Goal: Task Accomplishment & Management: Complete application form

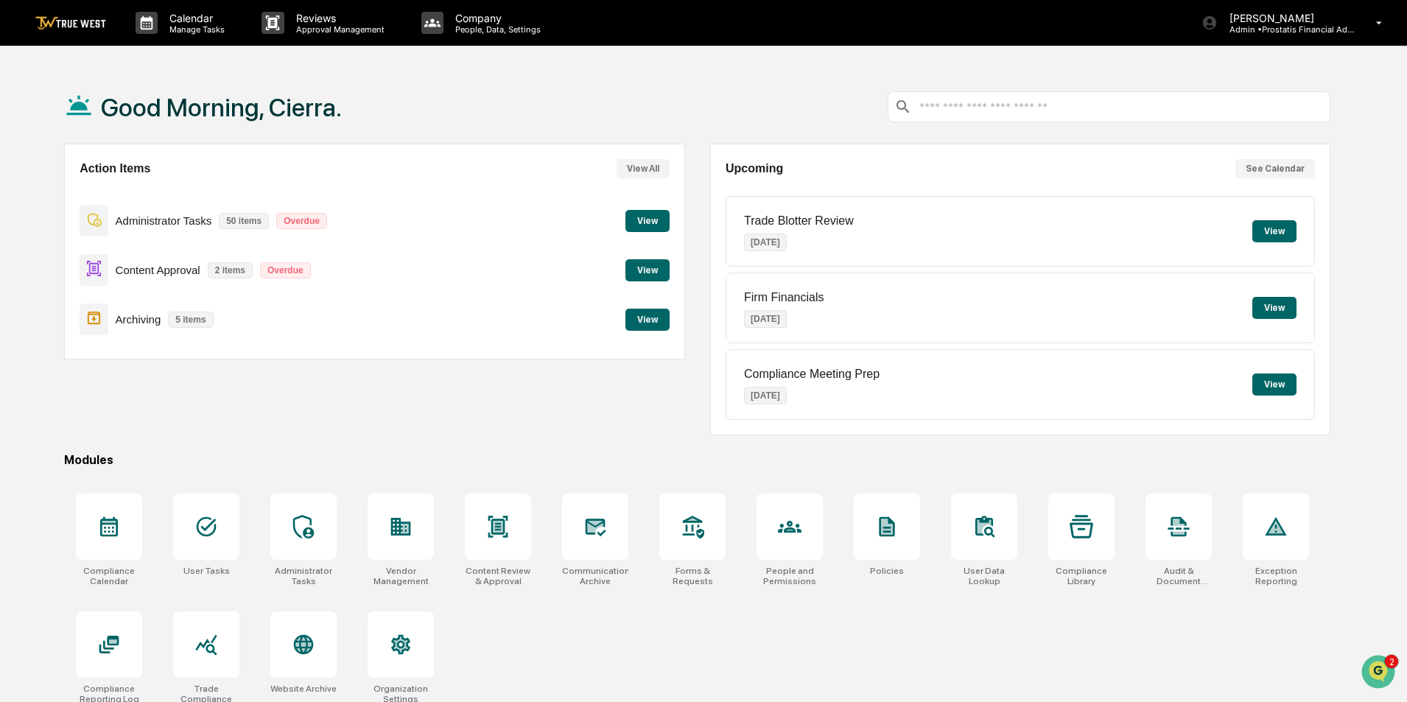
click at [659, 265] on button "View" at bounding box center [647, 270] width 44 height 22
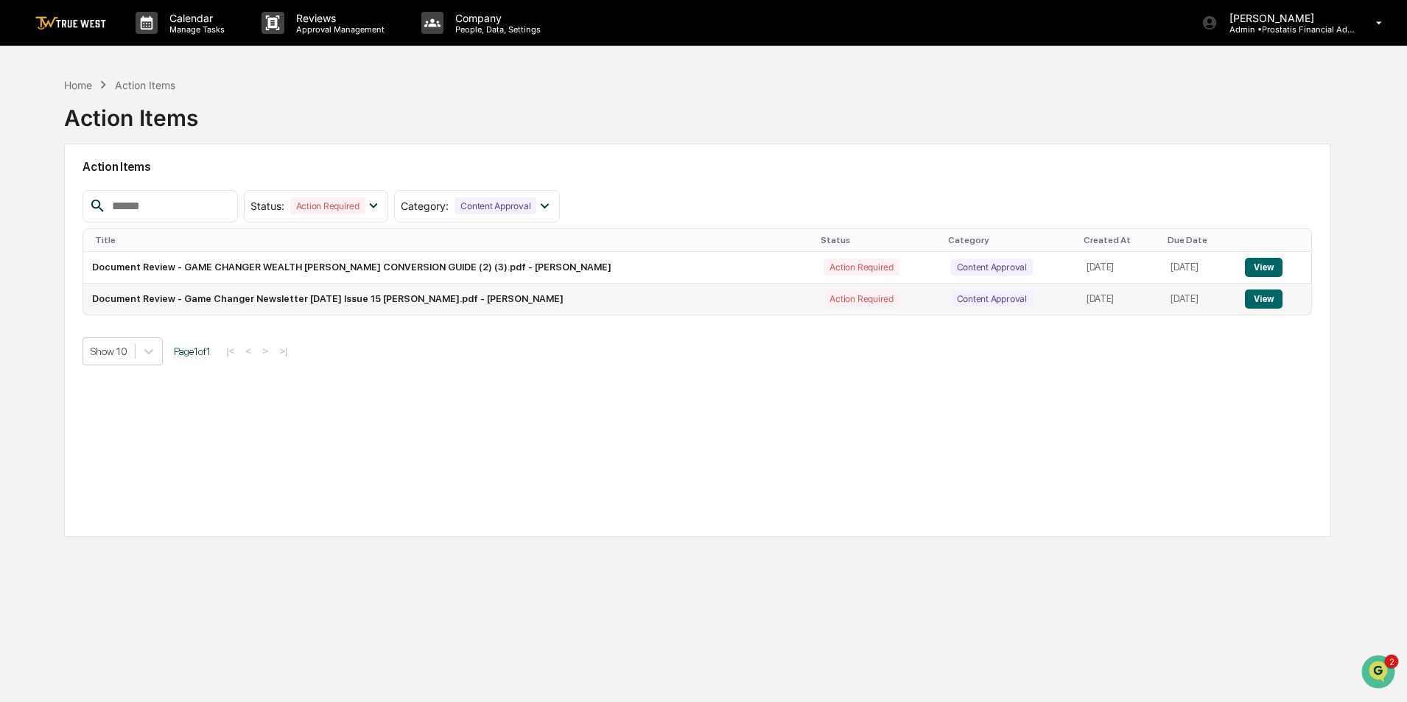
click at [1250, 295] on button "View" at bounding box center [1264, 299] width 38 height 19
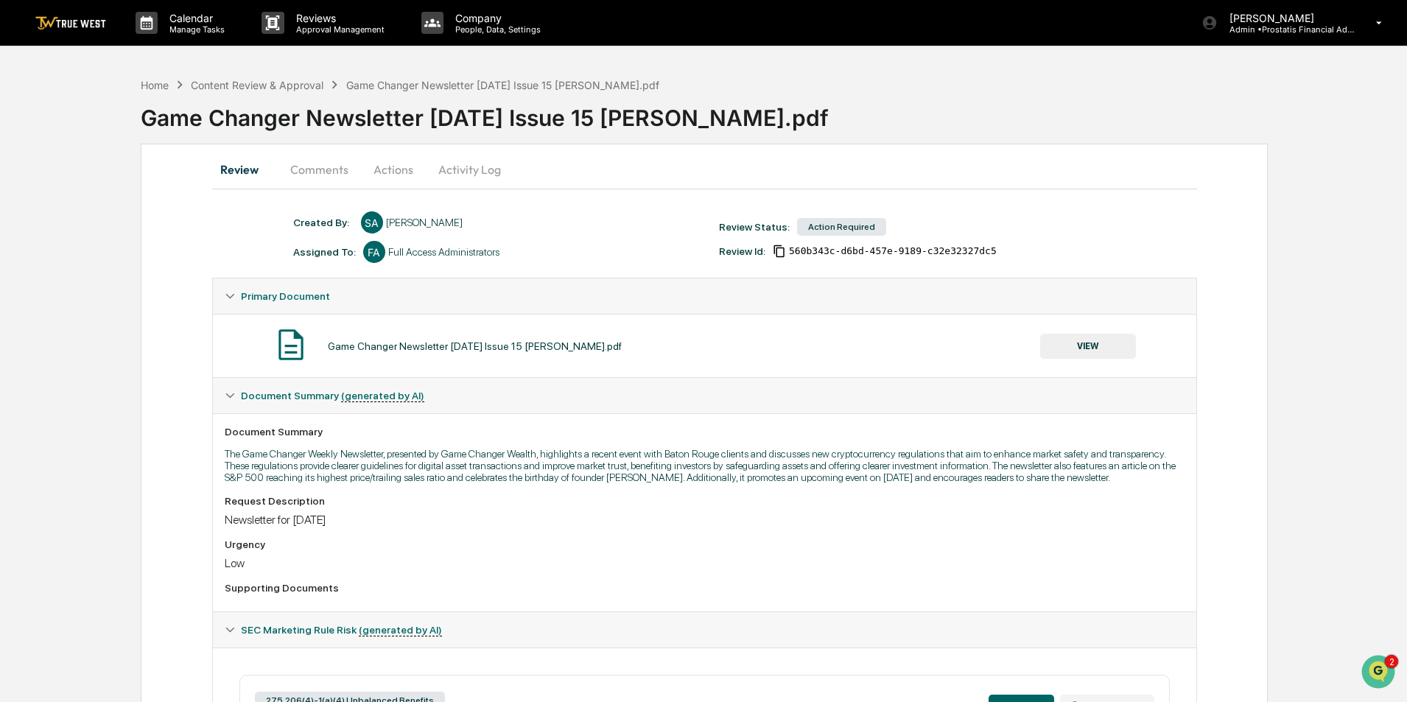
scroll to position [255, 0]
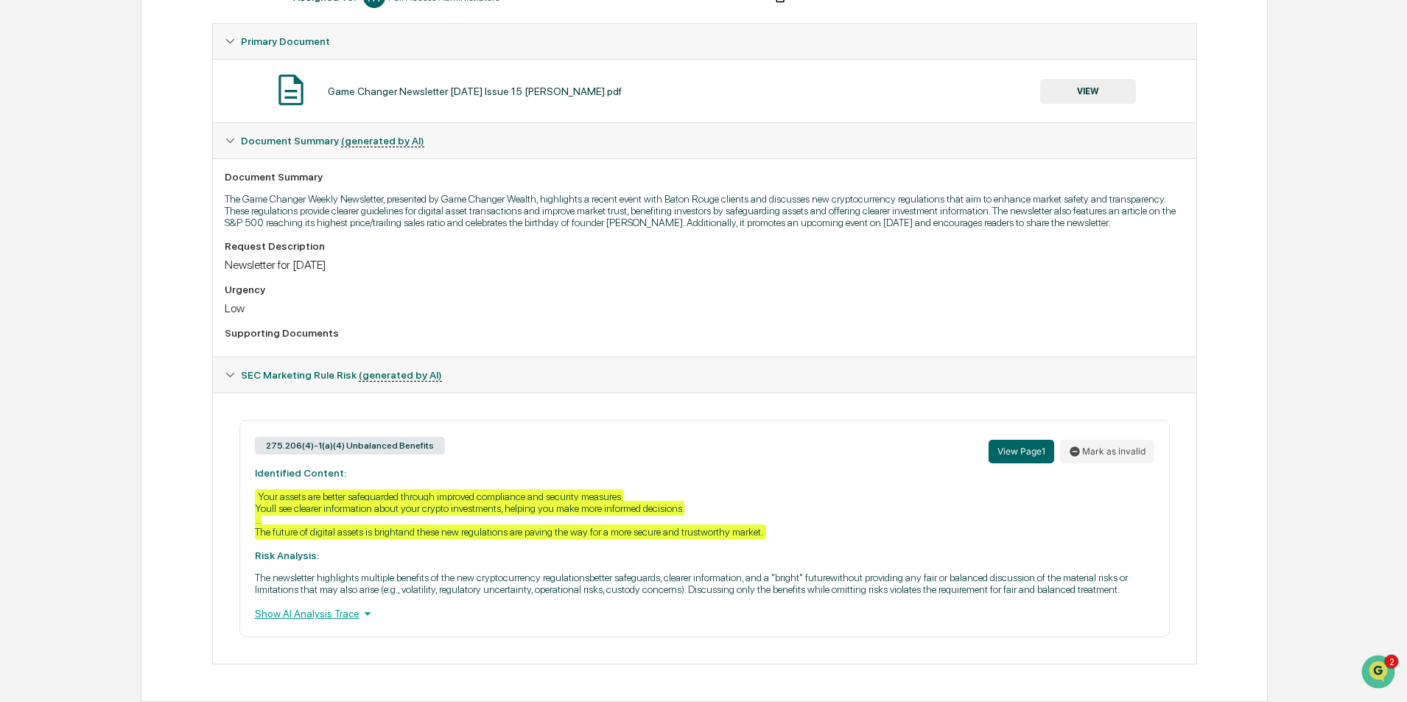
click at [299, 613] on div "Show AI Analysis Trace" at bounding box center [705, 614] width 900 height 16
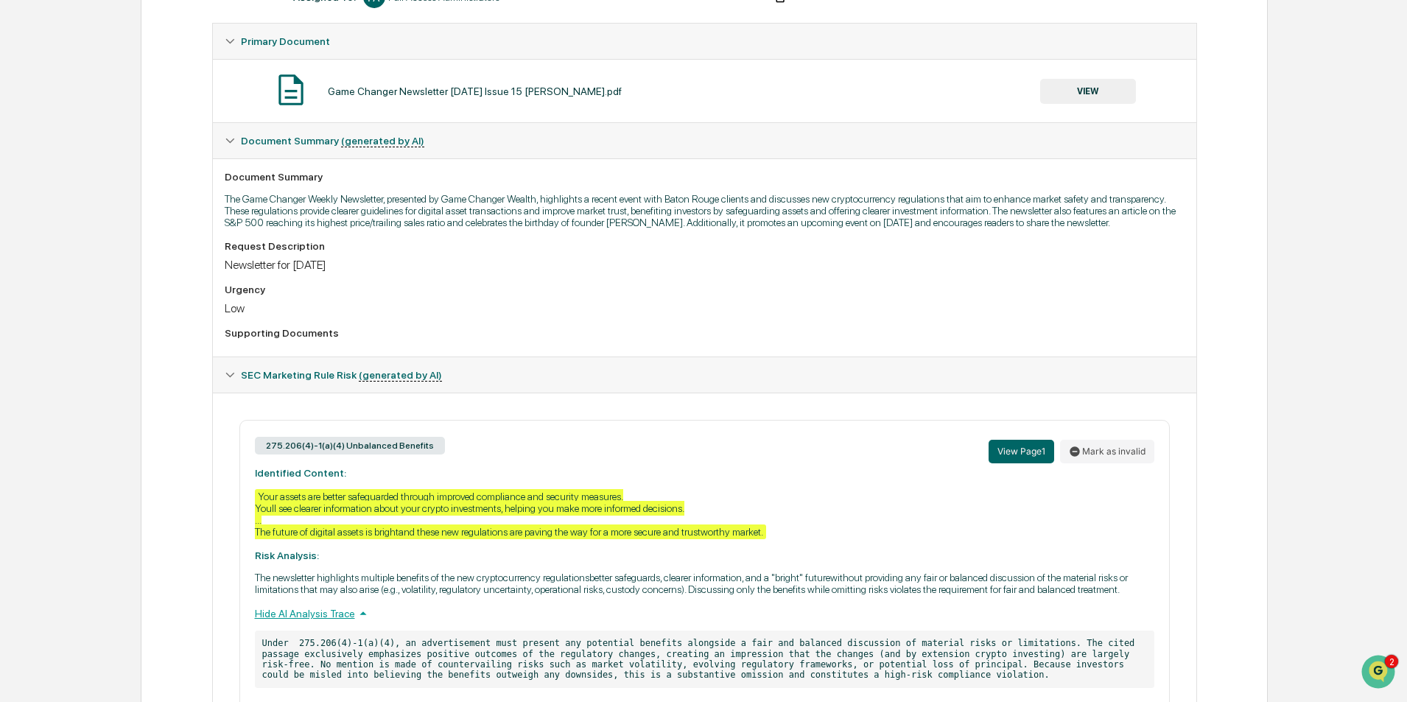
scroll to position [330, 0]
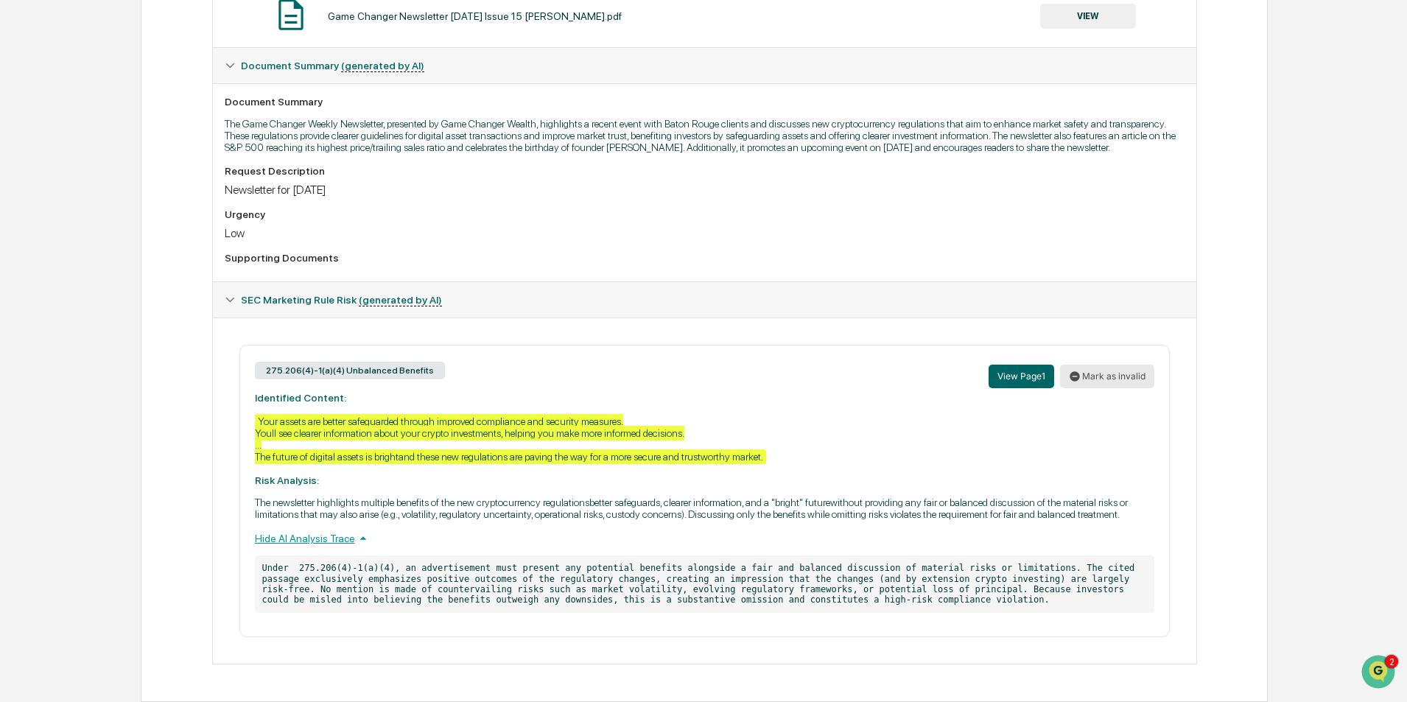
click at [1121, 378] on button "Mark as invalid" at bounding box center [1107, 377] width 94 height 24
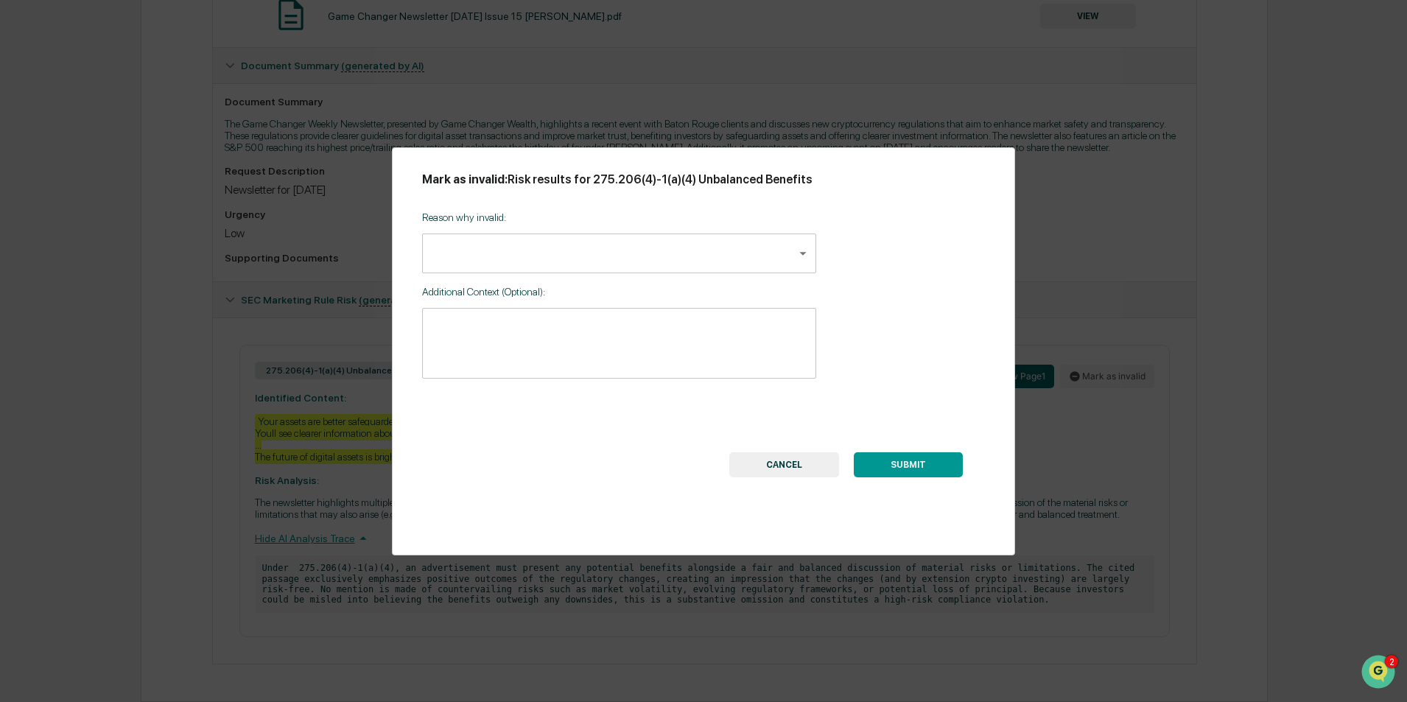
click at [596, 245] on body "Calendar Manage Tasks Reviews Approval Management Company People, Data, Setting…" at bounding box center [703, 186] width 1407 height 1032
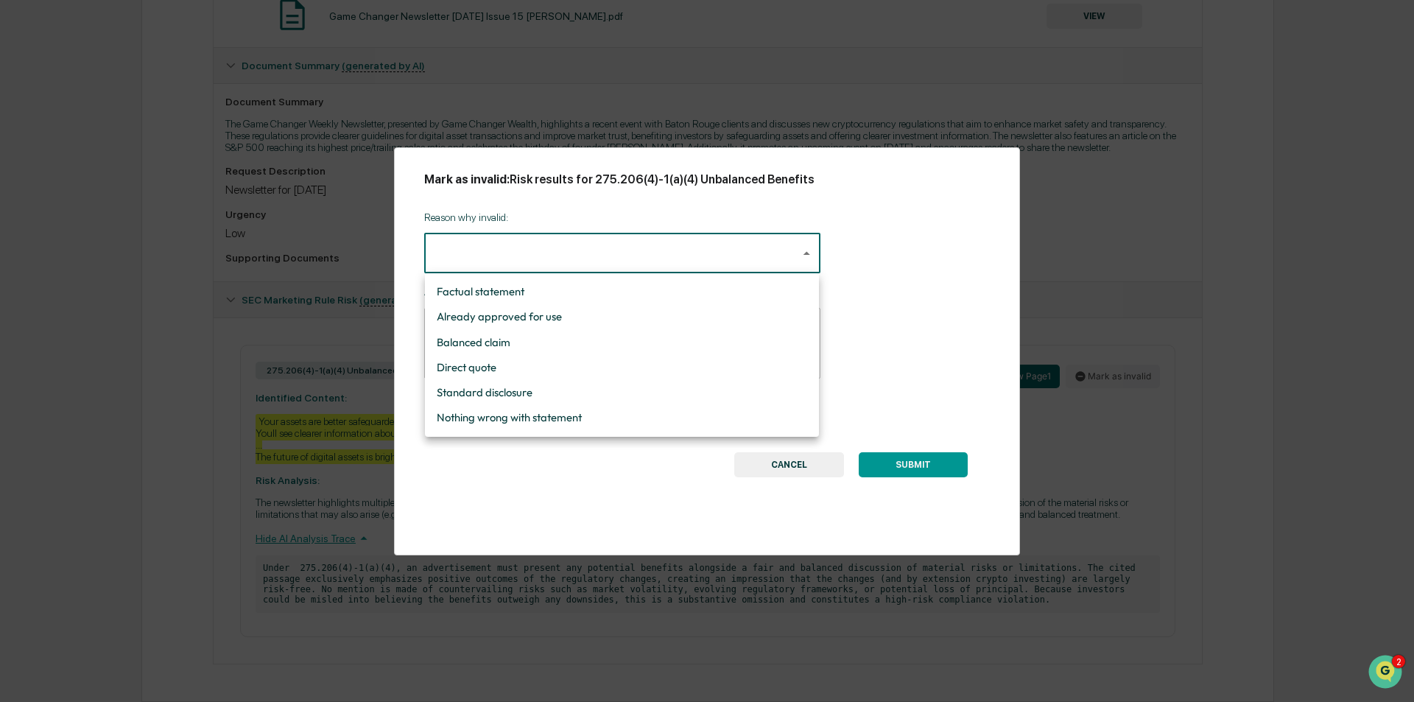
click at [480, 396] on li "Standard disclosure" at bounding box center [622, 392] width 394 height 25
type input "**********"
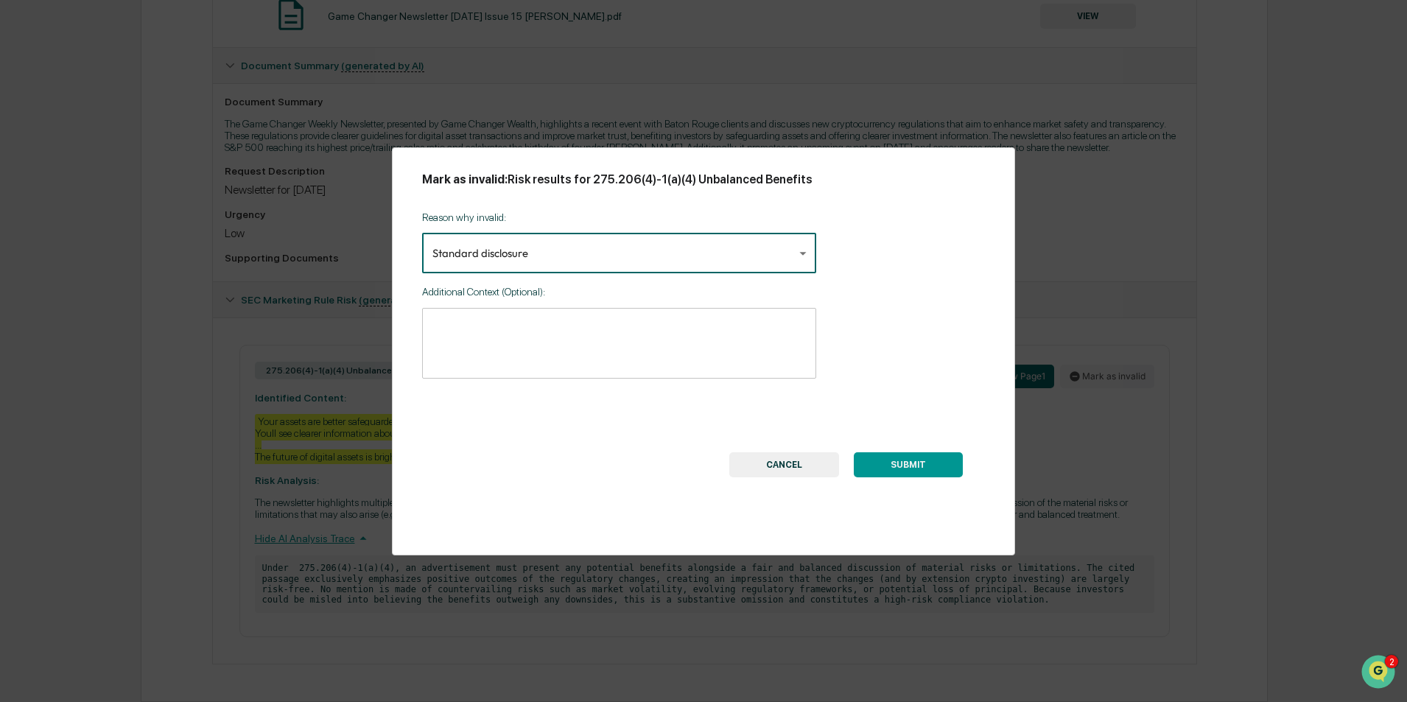
click at [916, 466] on button "SUBMIT" at bounding box center [908, 464] width 109 height 25
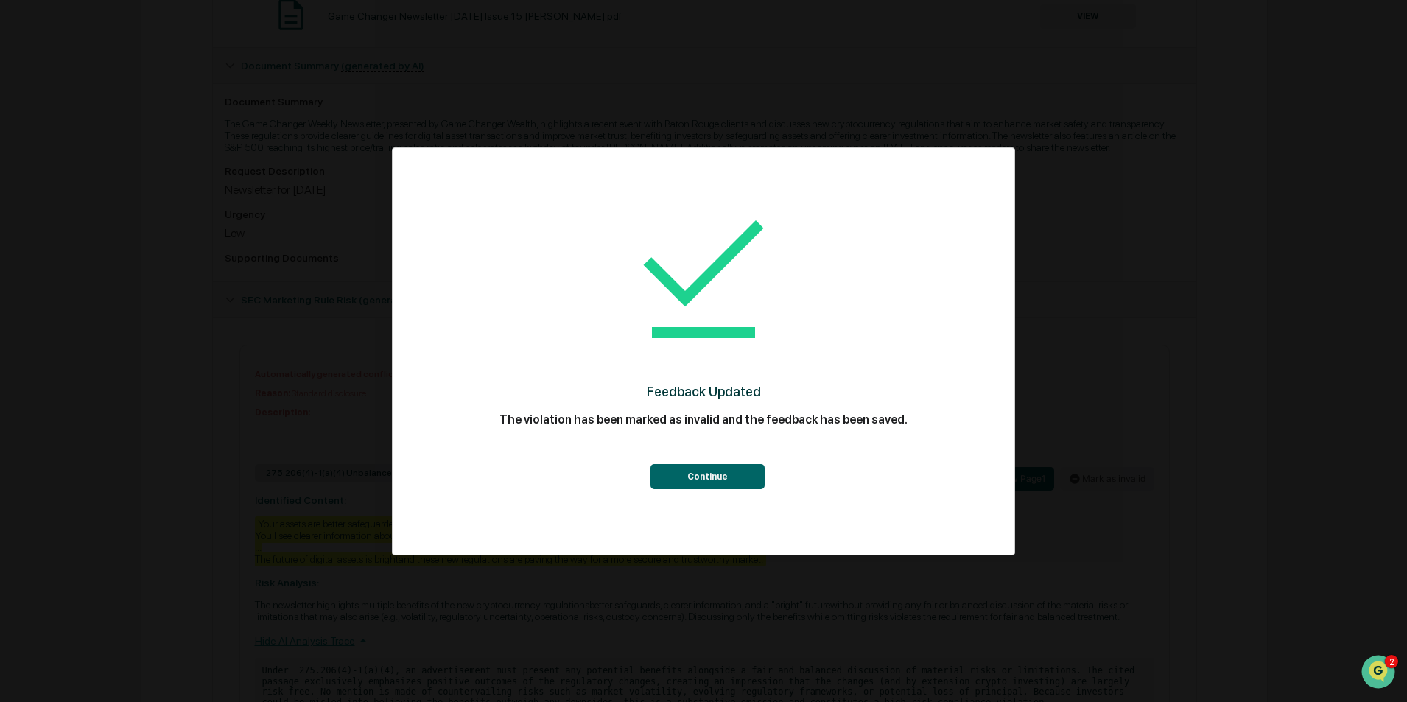
click at [697, 489] on button "Continue" at bounding box center [708, 476] width 114 height 25
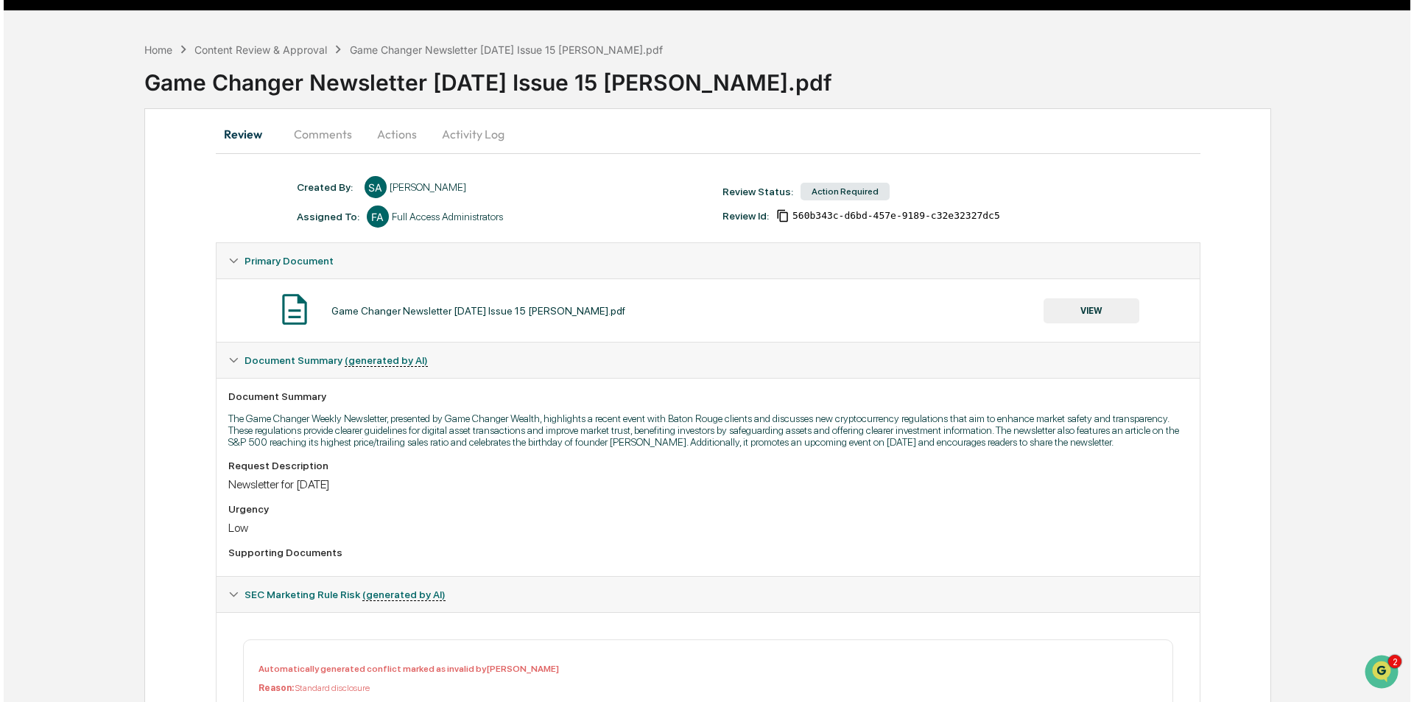
scroll to position [0, 0]
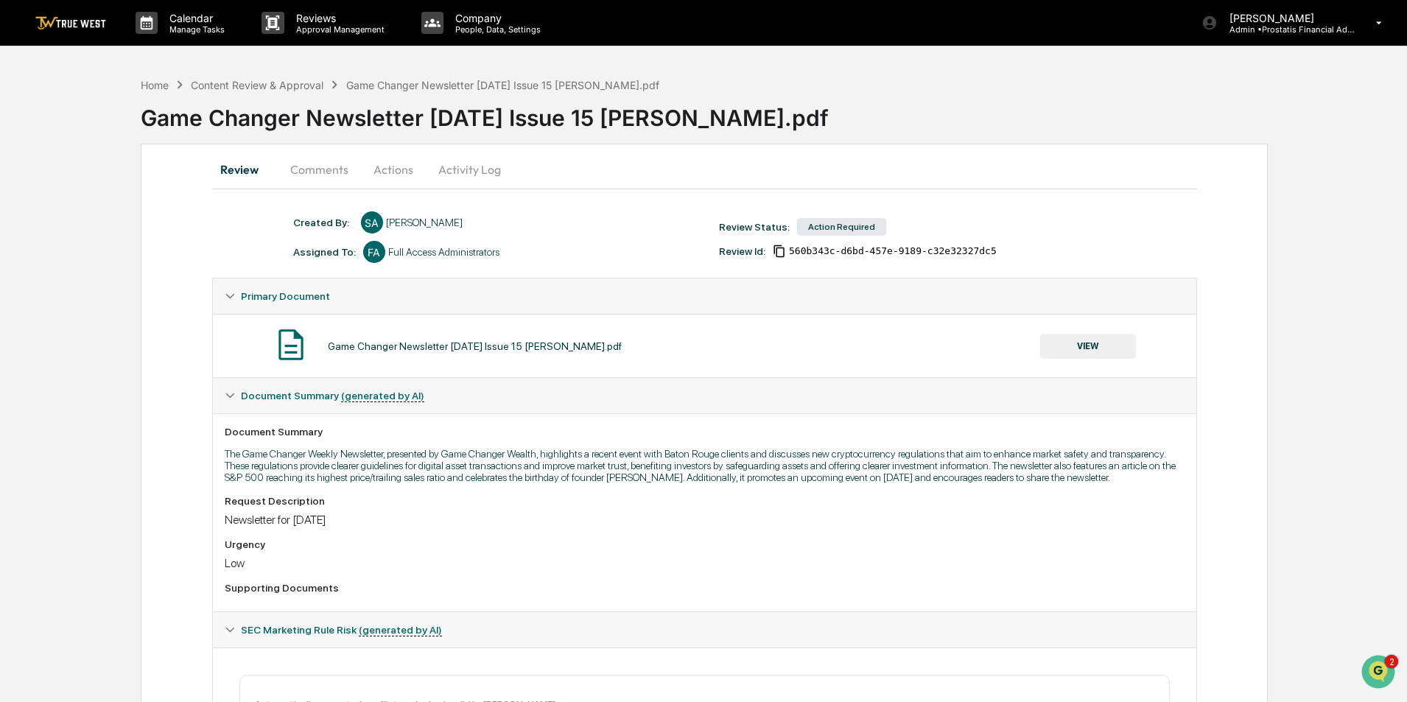
click at [466, 166] on button "Activity Log" at bounding box center [470, 169] width 86 height 35
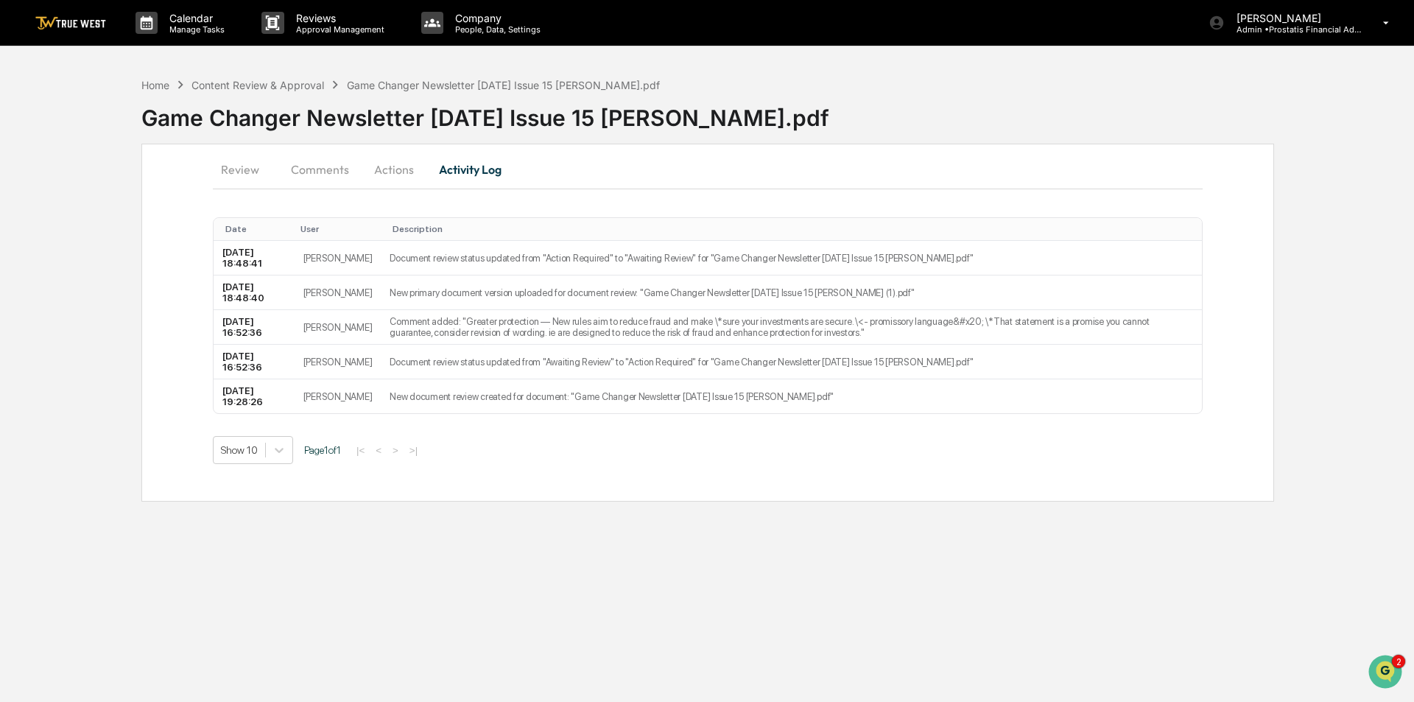
click at [403, 167] on button "Actions" at bounding box center [394, 169] width 66 height 35
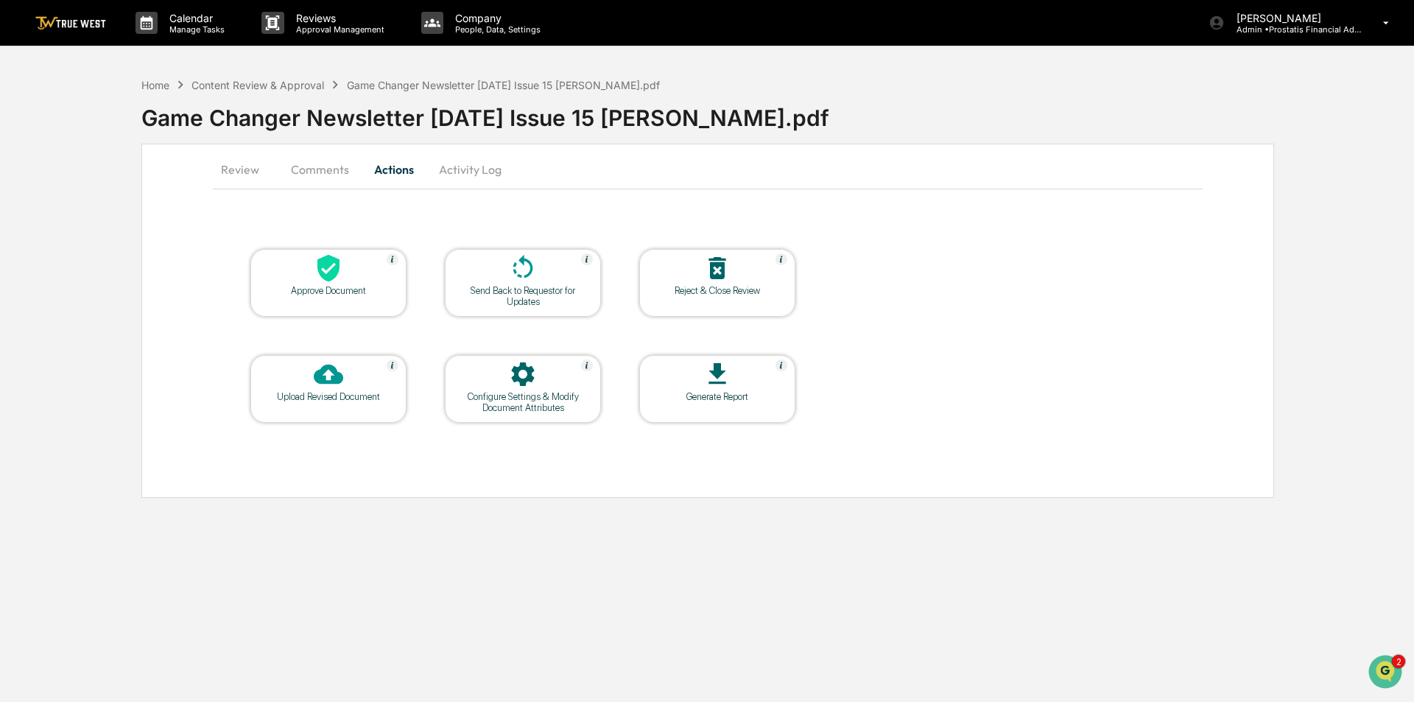
click at [316, 286] on div "Approve Document" at bounding box center [328, 290] width 133 height 11
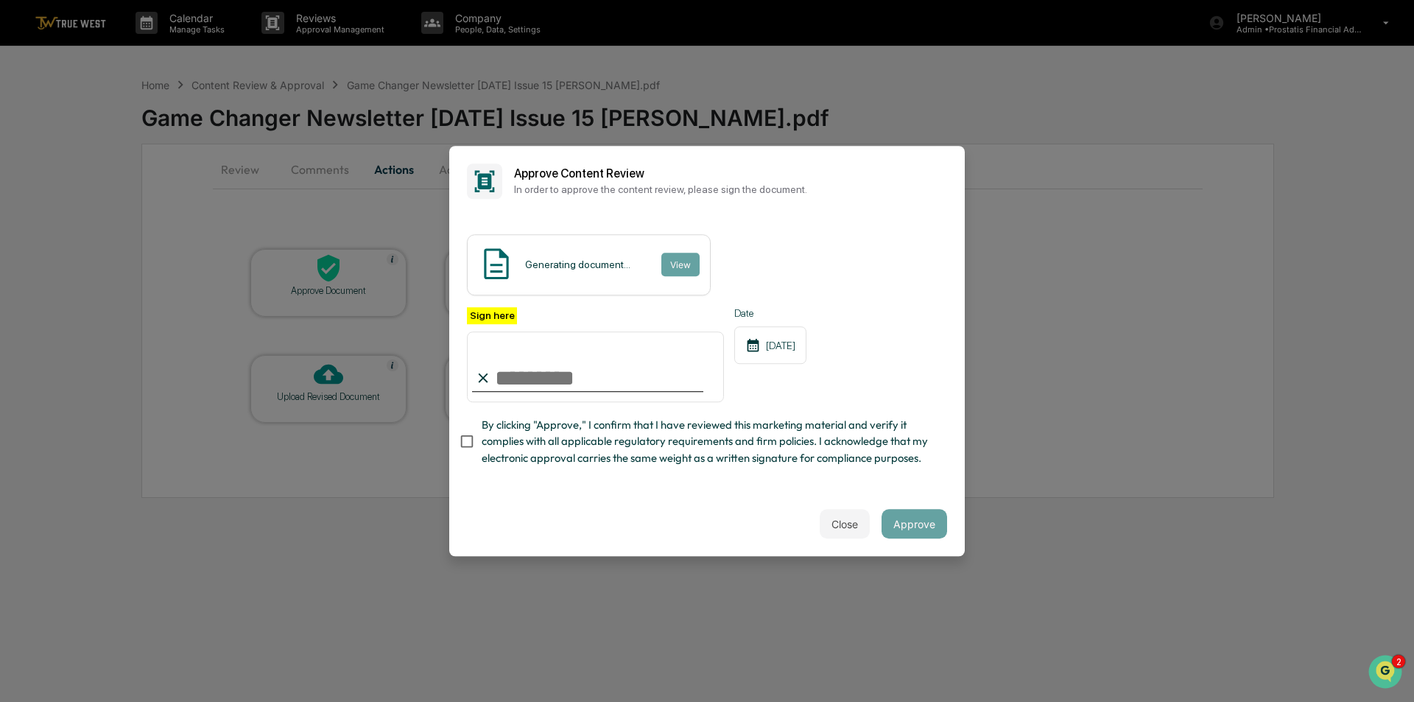
click at [572, 382] on input "Sign here" at bounding box center [595, 367] width 257 height 71
type input "**********"
click at [525, 447] on span "By clicking "Approve," I confirm that I have reviewed this marketing material a…" at bounding box center [709, 441] width 454 height 49
click at [681, 259] on button "View" at bounding box center [680, 265] width 38 height 24
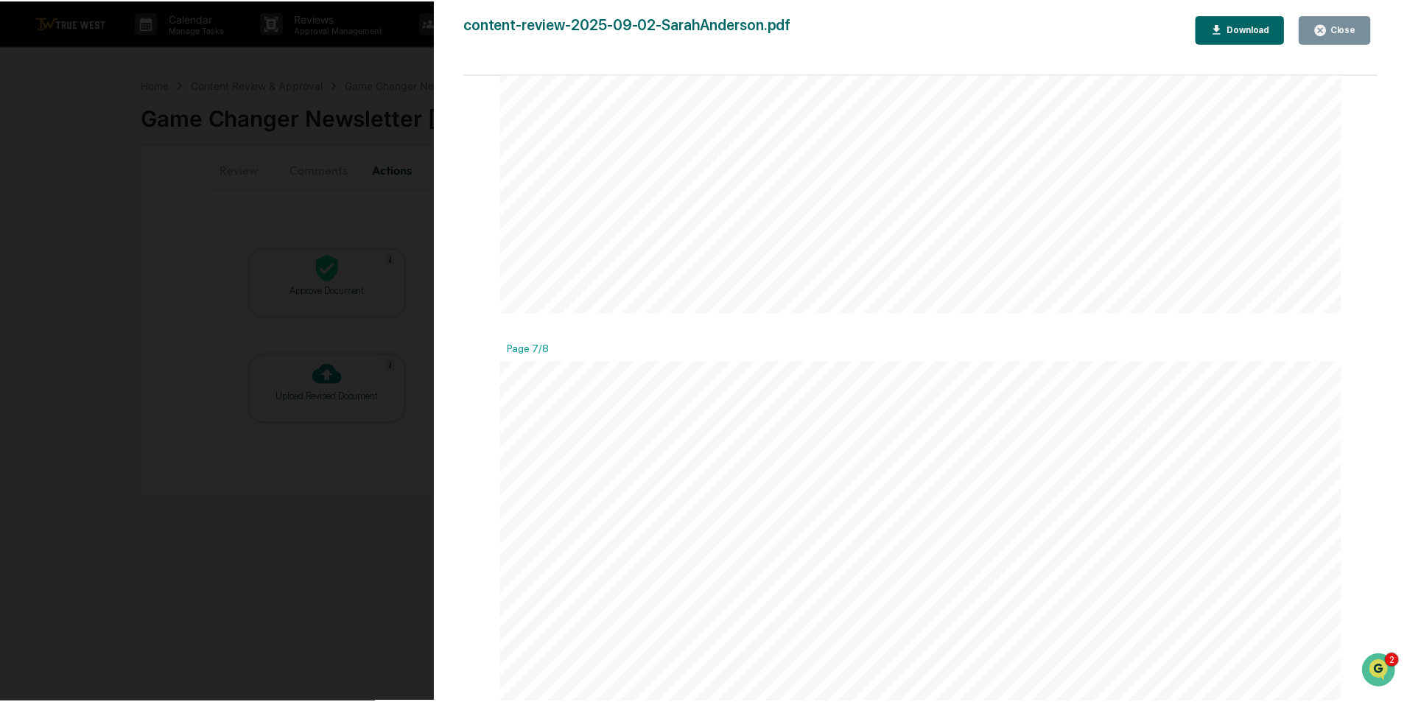
scroll to position [7293, 0]
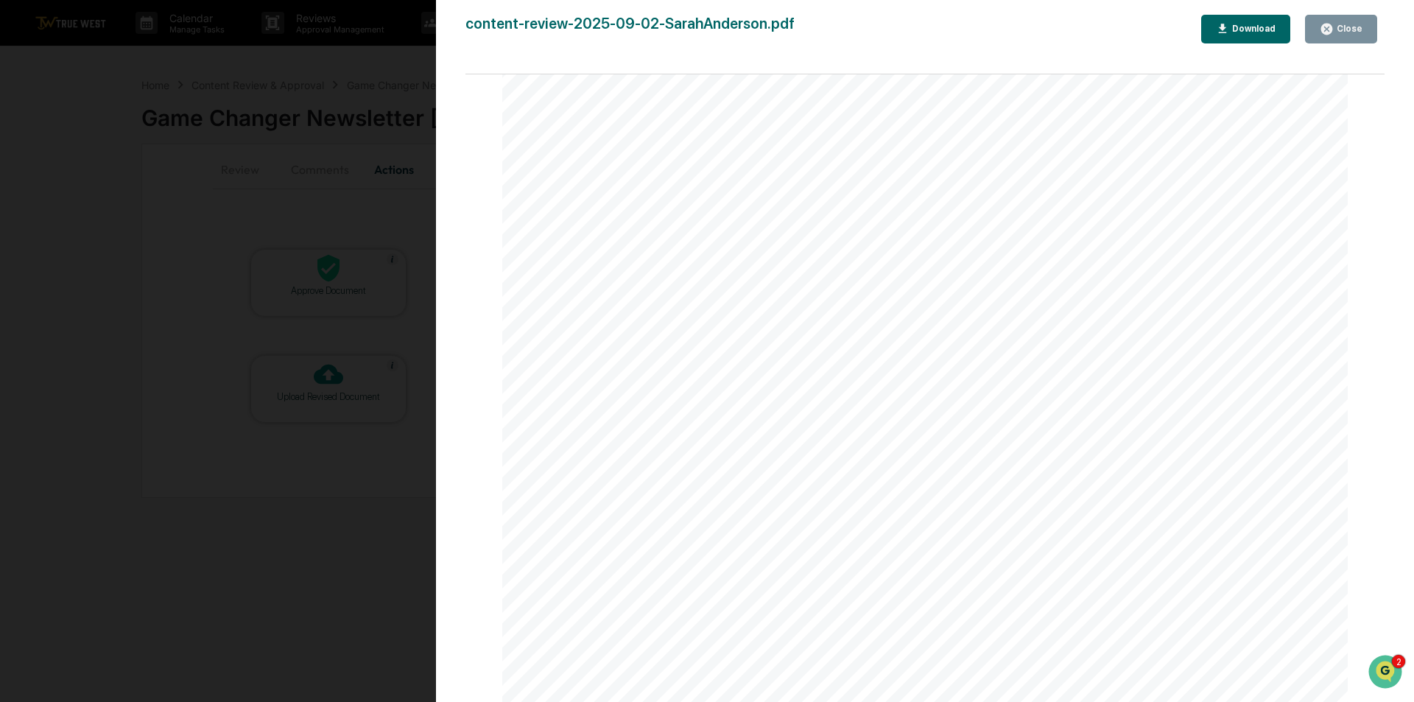
click at [1349, 28] on div "Close" at bounding box center [1348, 29] width 29 height 10
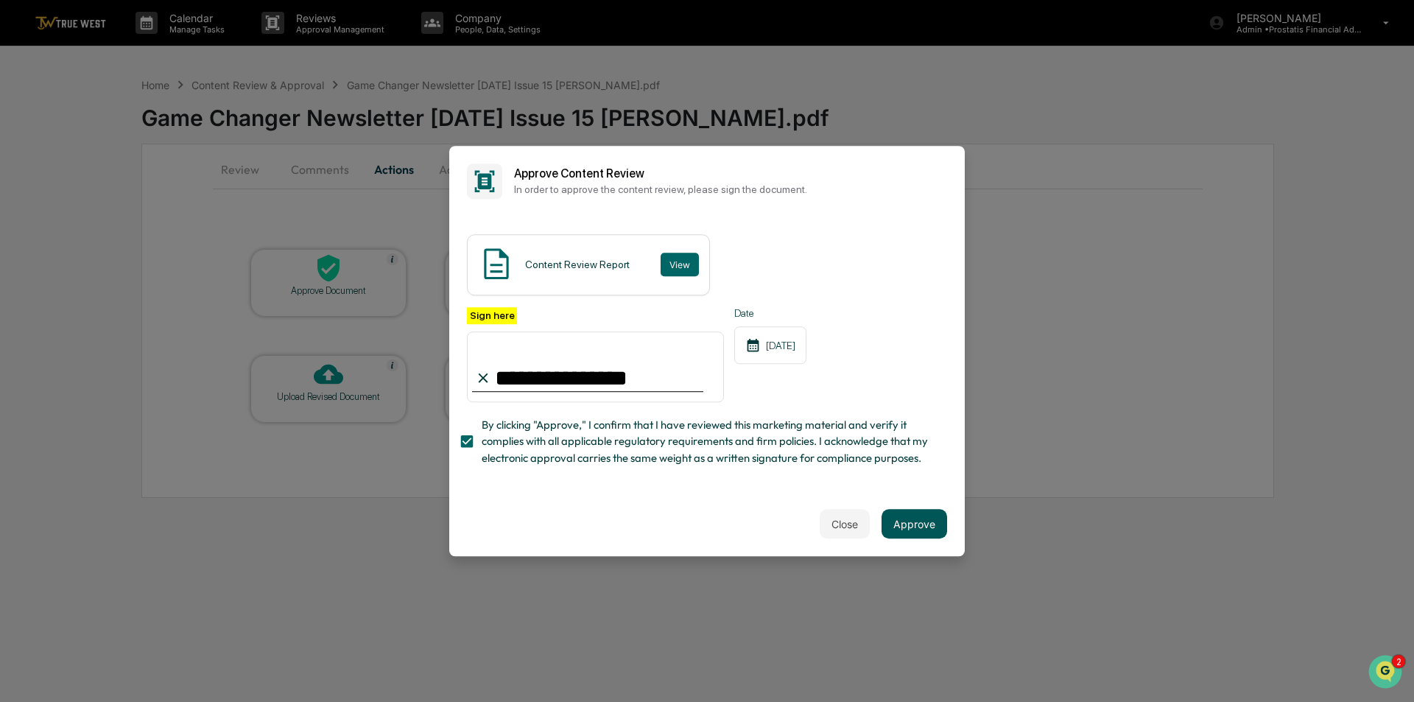
click at [942, 533] on button "Approve" at bounding box center [915, 523] width 66 height 29
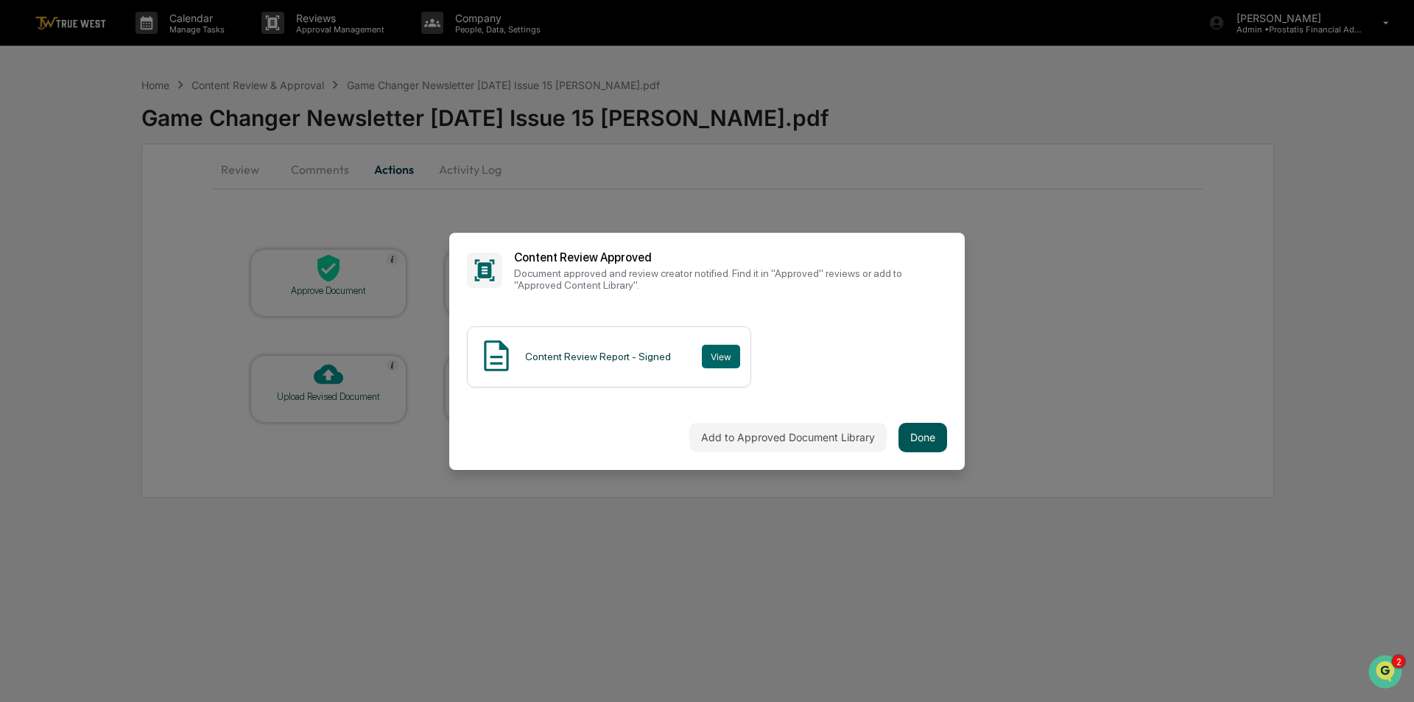
click at [928, 434] on button "Done" at bounding box center [923, 437] width 49 height 29
